Goal: Transaction & Acquisition: Purchase product/service

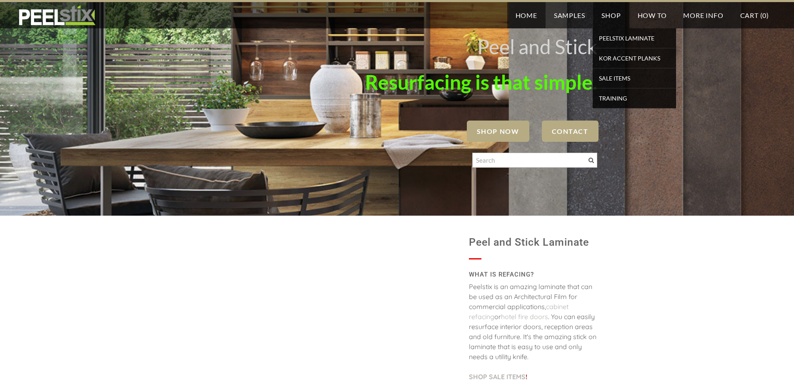
click at [613, 18] on link "Shop" at bounding box center [611, 15] width 36 height 26
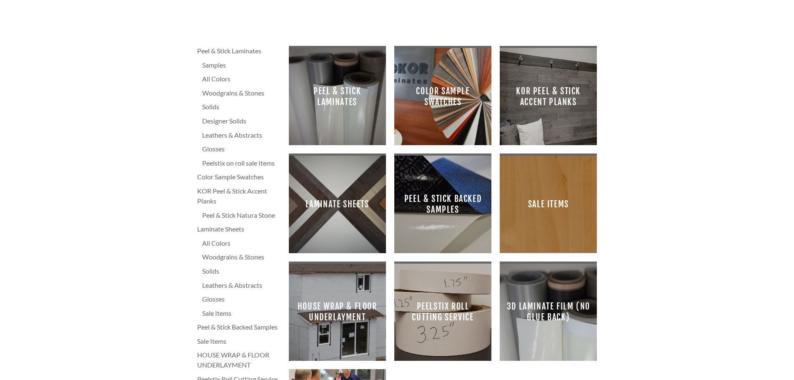
click at [620, 43] on div "Peel & Stick Laminates Samples All Colors Woodgrains & Stones Solids Designer S…" at bounding box center [397, 254] width 794 height 458
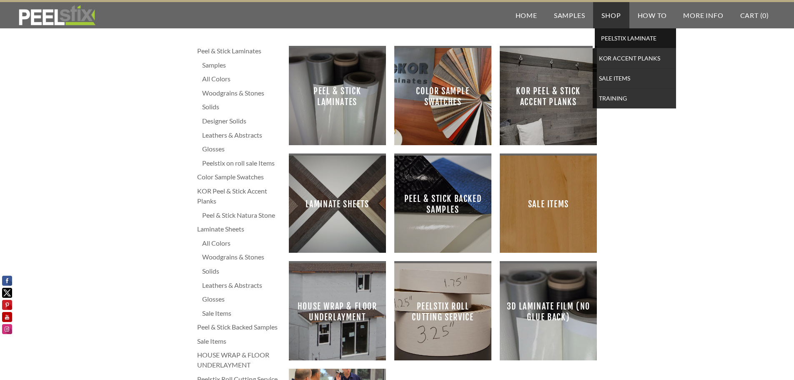
click at [611, 40] on span "PEELSTIX Laminate" at bounding box center [635, 38] width 77 height 11
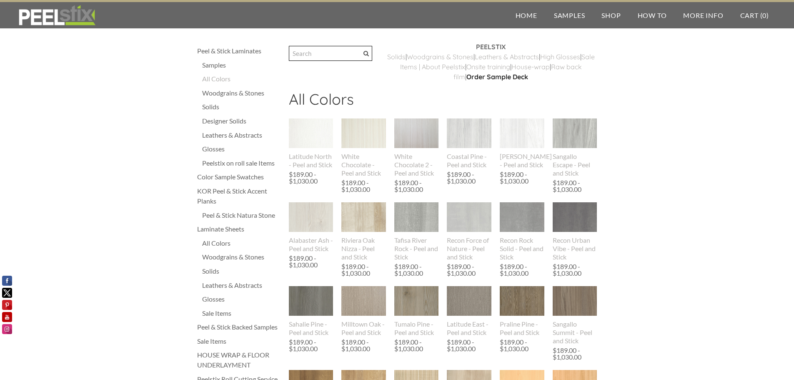
click at [299, 55] on input "Search" at bounding box center [330, 53] width 83 height 15
type input "northern plain"
click at [369, 52] on span at bounding box center [365, 53] width 5 height 5
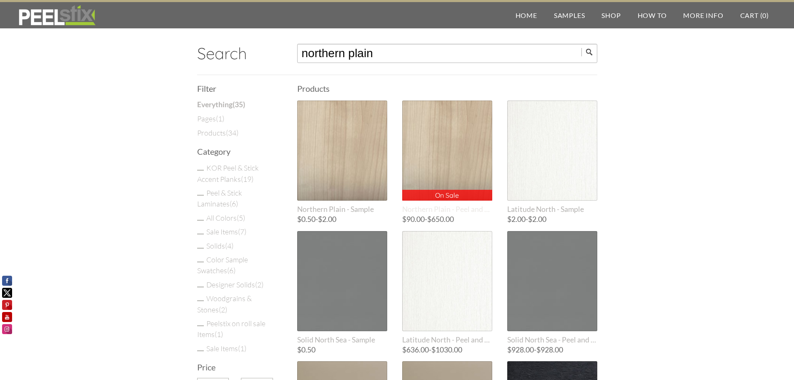
click at [434, 146] on div "On Sale On Sale" at bounding box center [447, 150] width 90 height 100
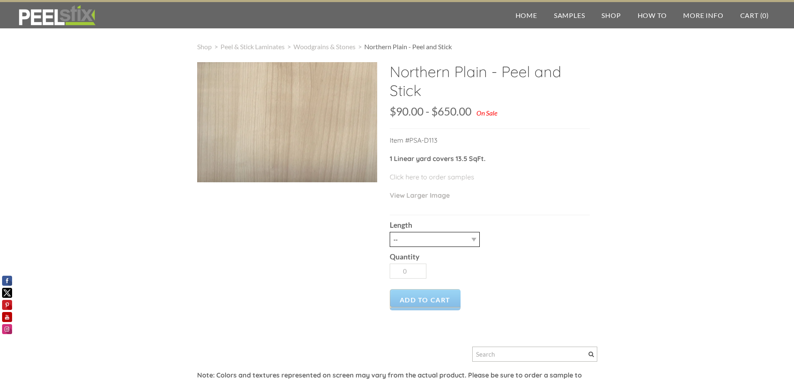
click at [469, 240] on select "-- 3LY 10LY 15LY 30LY" at bounding box center [435, 239] width 90 height 15
select select "3LY"
click at [390, 232] on select "-- 3LY 10LY 15LY 30LY" at bounding box center [435, 239] width 90 height 15
type input "1"
